Goal: Task Accomplishment & Management: Use online tool/utility

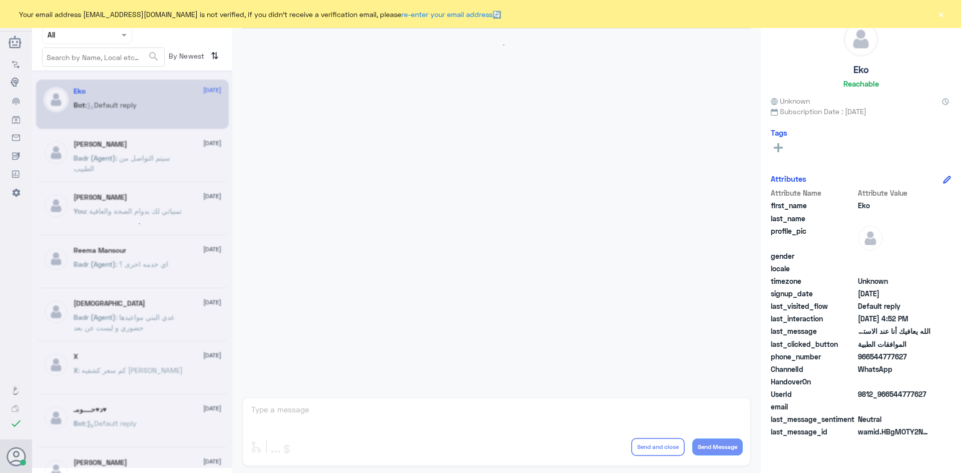
scroll to position [956, 0]
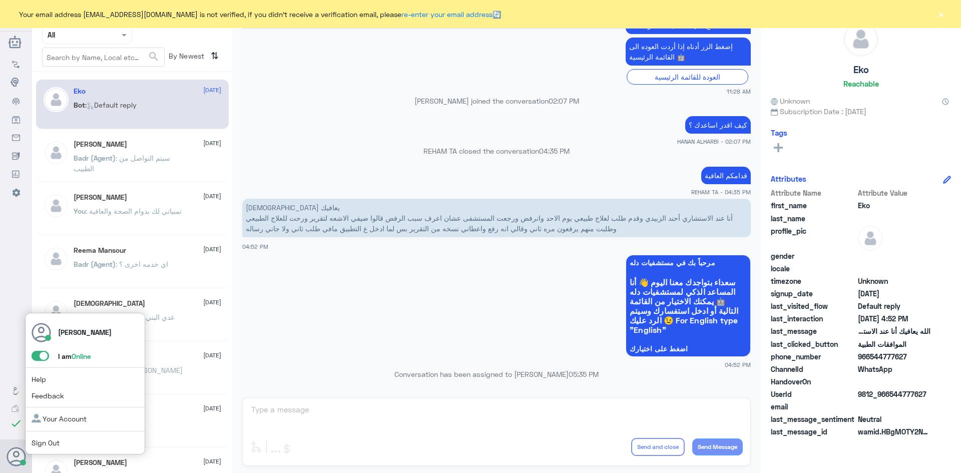
click at [37, 358] on span at bounding box center [41, 356] width 18 height 10
click at [0, 0] on input "checkbox" at bounding box center [0, 0] width 0 height 0
